Goal: Task Accomplishment & Management: Manage account settings

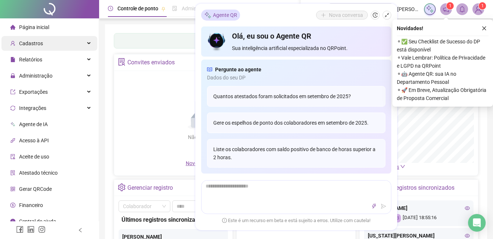
click at [28, 41] on span "Cadastros" at bounding box center [31, 43] width 24 height 6
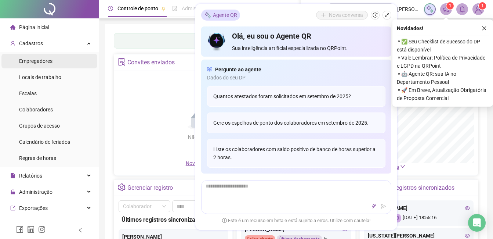
click at [35, 59] on span "Empregadores" at bounding box center [35, 61] width 33 height 6
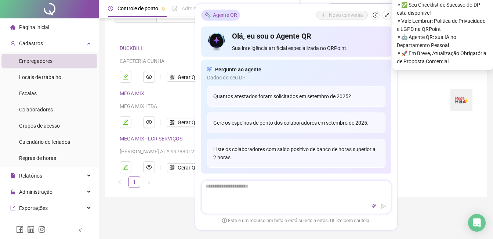
scroll to position [73, 0]
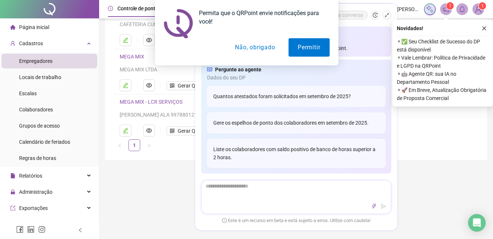
click at [208, 202] on div at bounding box center [297, 206] width 190 height 9
click at [128, 129] on icon "edit" at bounding box center [126, 130] width 6 height 6
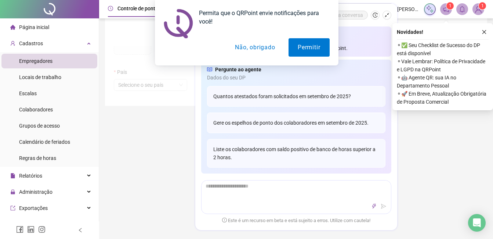
scroll to position [77, 0]
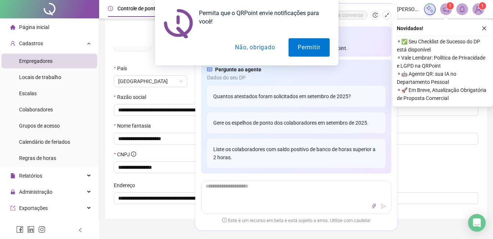
click at [252, 47] on button "Não, obrigado" at bounding box center [255, 47] width 58 height 18
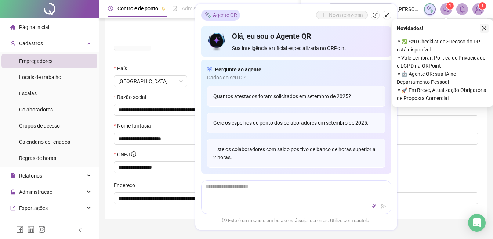
click at [483, 28] on icon "close" at bounding box center [484, 28] width 5 height 5
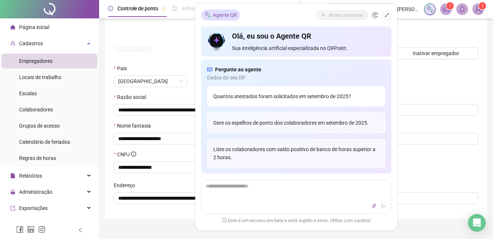
click at [242, 91] on div "Quantos atestados foram solicitados em setembro de 2025?" at bounding box center [296, 96] width 179 height 21
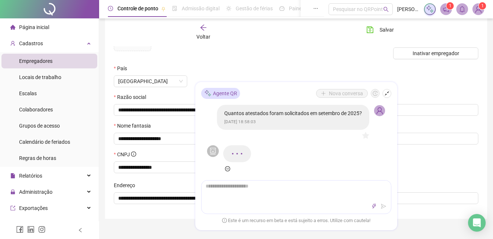
click at [199, 35] on span "Voltar" at bounding box center [204, 37] width 14 height 6
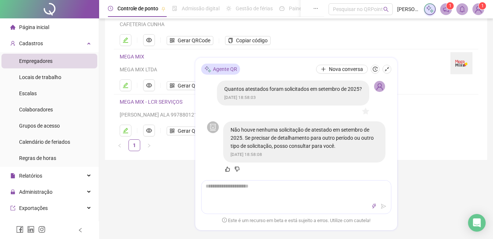
click at [436, 145] on ul "1" at bounding box center [296, 145] width 365 height 12
click at [387, 68] on icon "shrink" at bounding box center [387, 69] width 5 height 5
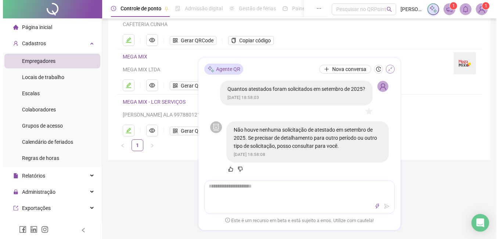
scroll to position [44, 0]
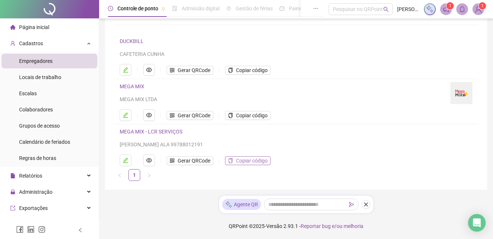
click at [245, 161] on span "Copiar código" at bounding box center [252, 161] width 32 height 8
click at [475, 12] on img at bounding box center [478, 9] width 11 height 11
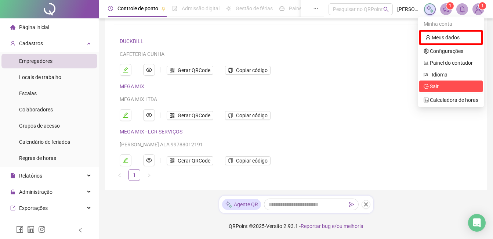
click at [436, 86] on span "Sair" at bounding box center [434, 86] width 9 height 6
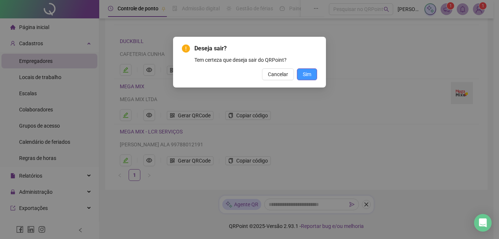
click at [312, 76] on button "Sim" at bounding box center [307, 74] width 20 height 12
